Goal: Information Seeking & Learning: Learn about a topic

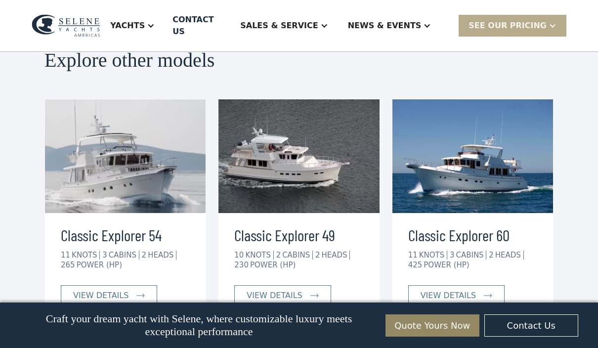
scroll to position [2235, 0]
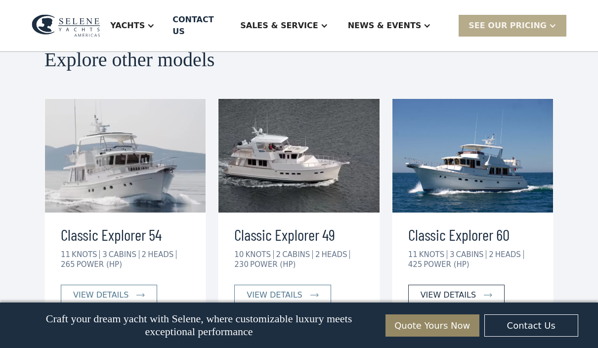
click at [467, 289] on div "view details" at bounding box center [448, 295] width 55 height 12
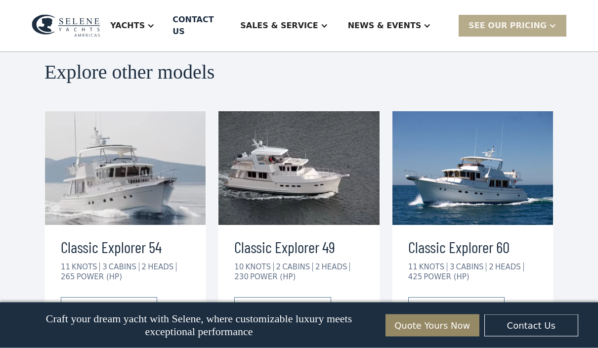
scroll to position [2223, 0]
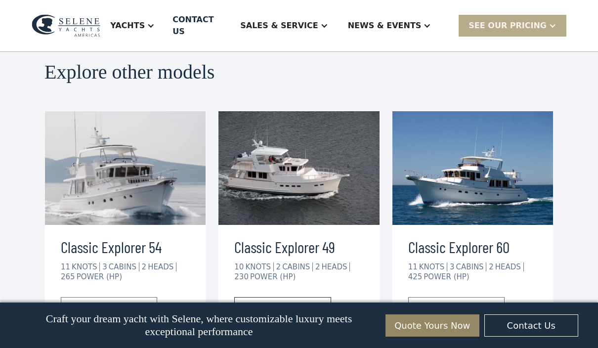
click at [274, 302] on div "view details" at bounding box center [274, 308] width 55 height 12
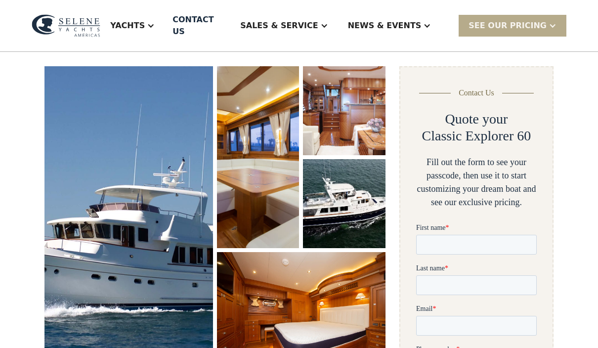
scroll to position [0, 0]
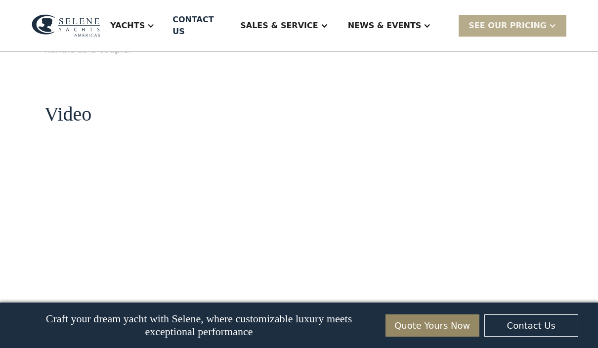
scroll to position [1004, 0]
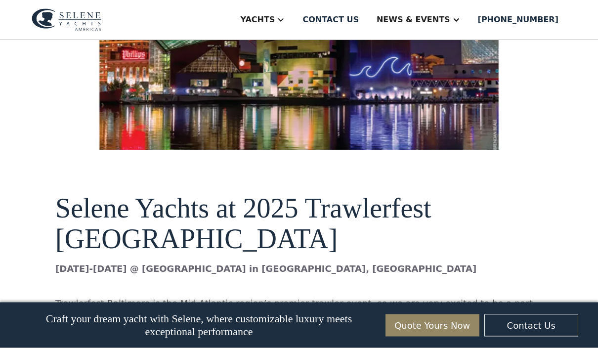
scroll to position [489, 0]
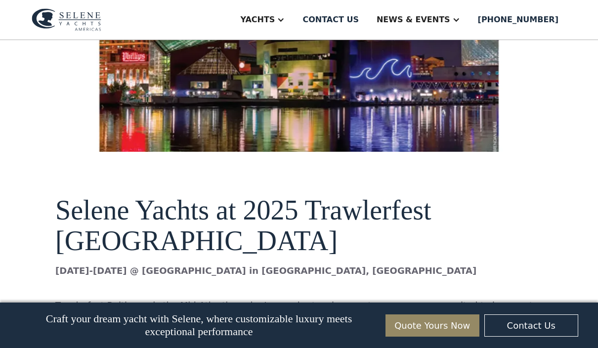
click at [254, 345] on div "Craft your dream yacht with Selene, where customizable luxury meets exceptional…" at bounding box center [299, 325] width 569 height 45
